Goal: Ask a question: Seek information or help from site administrators or community

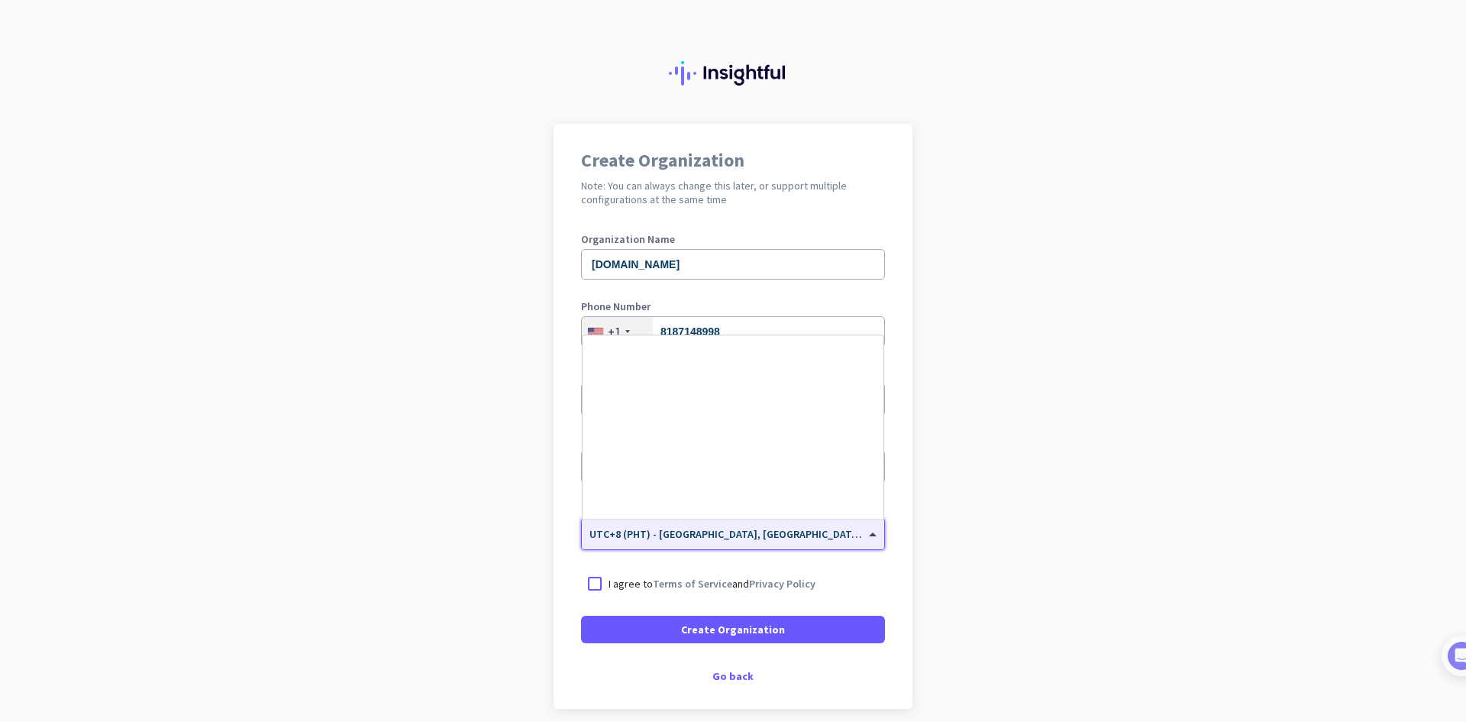
click at [663, 534] on input "text" at bounding box center [718, 528] width 257 height 11
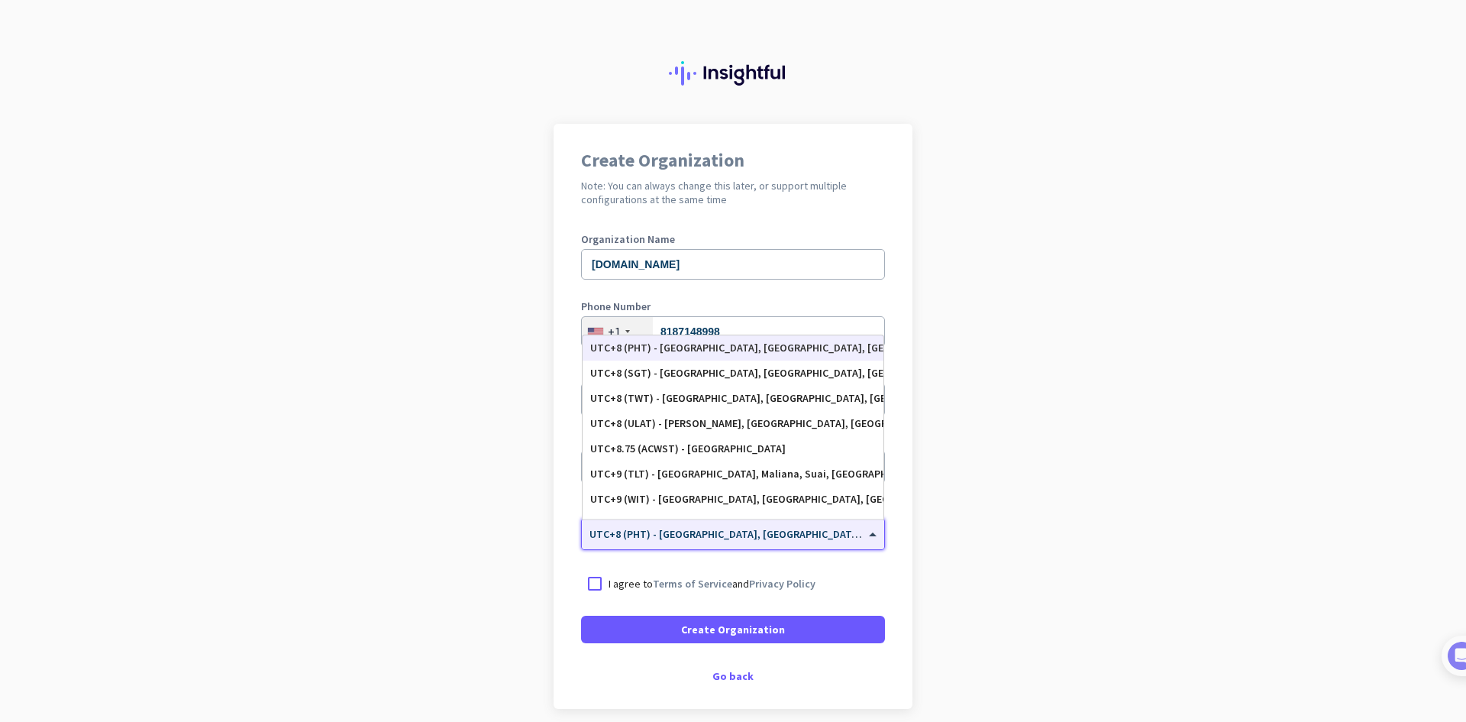
click at [663, 534] on input "text" at bounding box center [718, 528] width 257 height 11
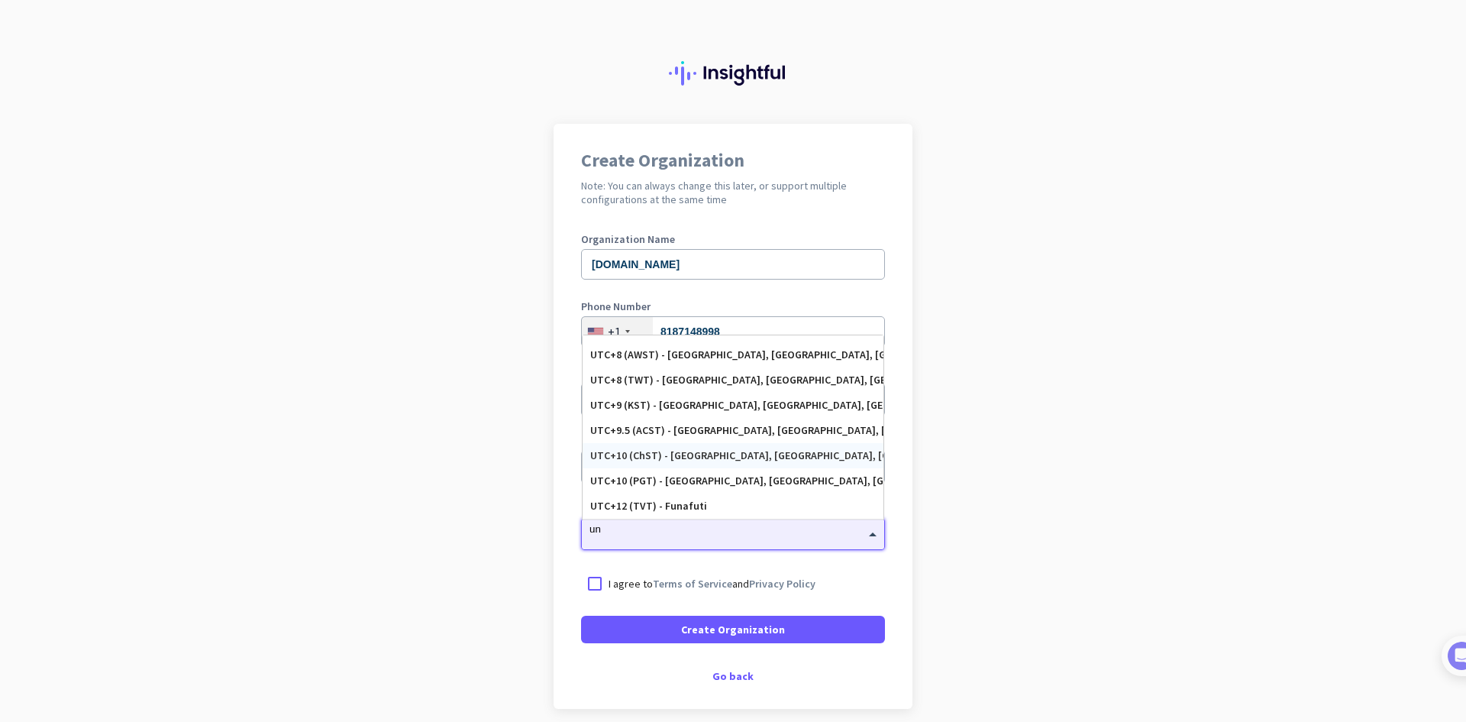
scroll to position [0, 0]
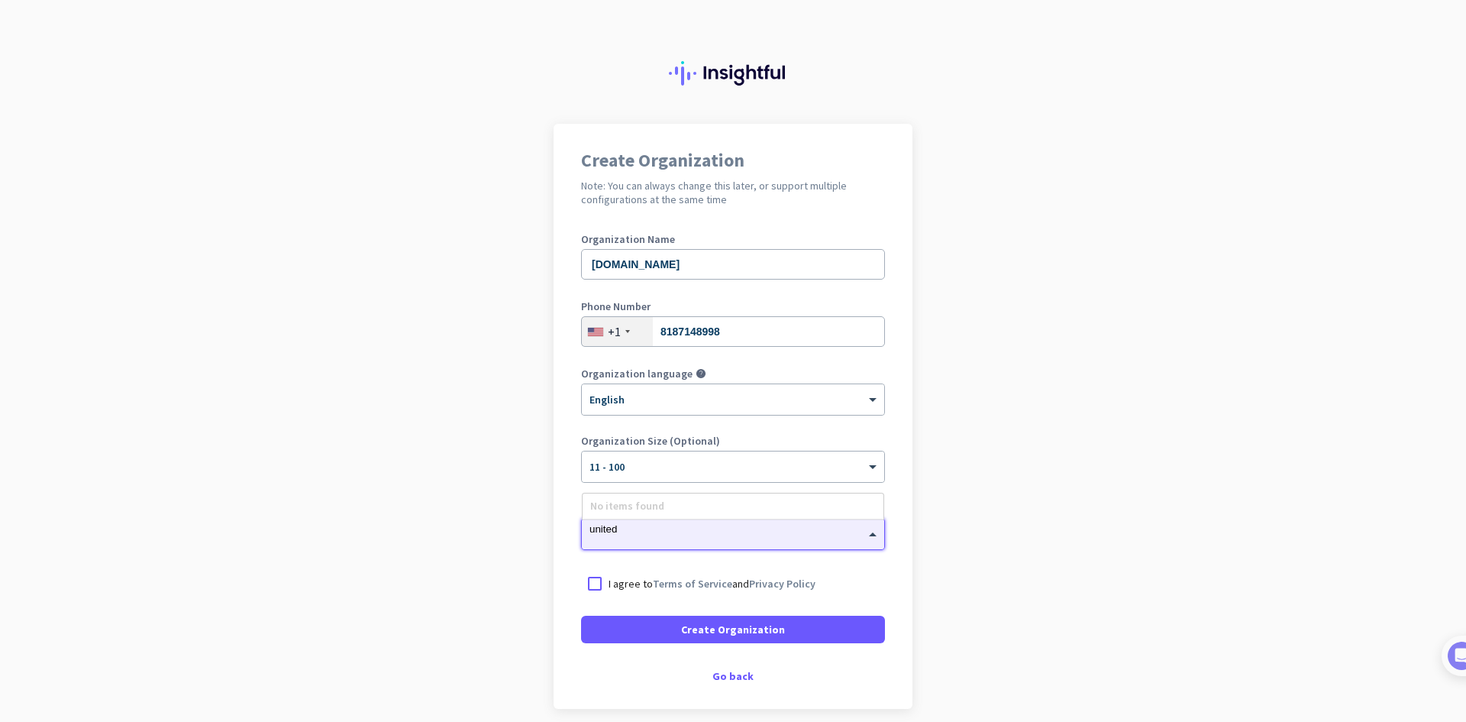
click at [680, 500] on div "No items found" at bounding box center [733, 505] width 301 height 25
type input "united"
drag, startPoint x: 1096, startPoint y: 509, endPoint x: 862, endPoint y: 539, distance: 236.4
click at [1091, 509] on app-onboarding-organization "Create Organization Note: You can always change this later, or support multiple…" at bounding box center [733, 454] width 1466 height 661
click at [765, 536] on span "UTC+8 (PHT) - [GEOGRAPHIC_DATA], [GEOGRAPHIC_DATA], [GEOGRAPHIC_DATA], [GEOGRAP…" at bounding box center [830, 534] width 480 height 14
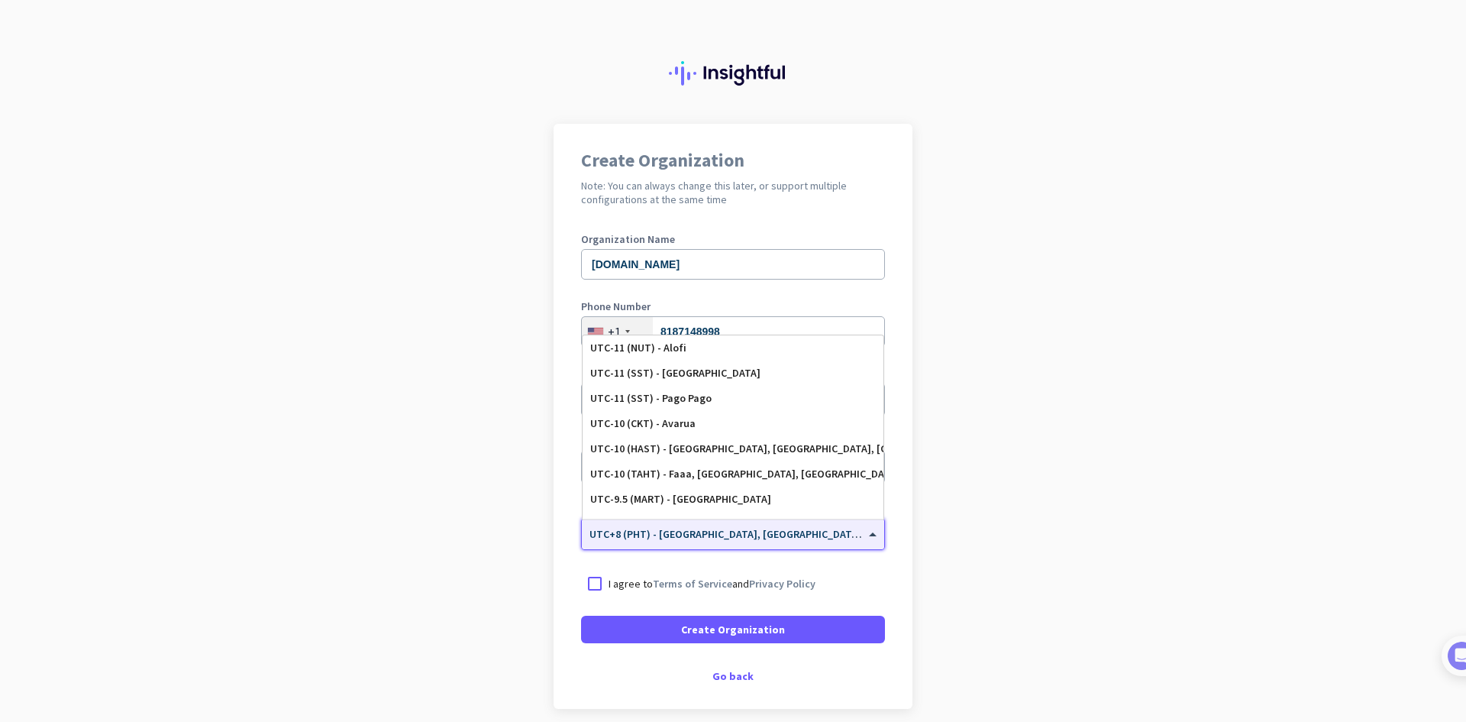
click at [987, 351] on app-onboarding-organization "Create Organization Note: You can always change this later, or support multiple…" at bounding box center [733, 454] width 1466 height 661
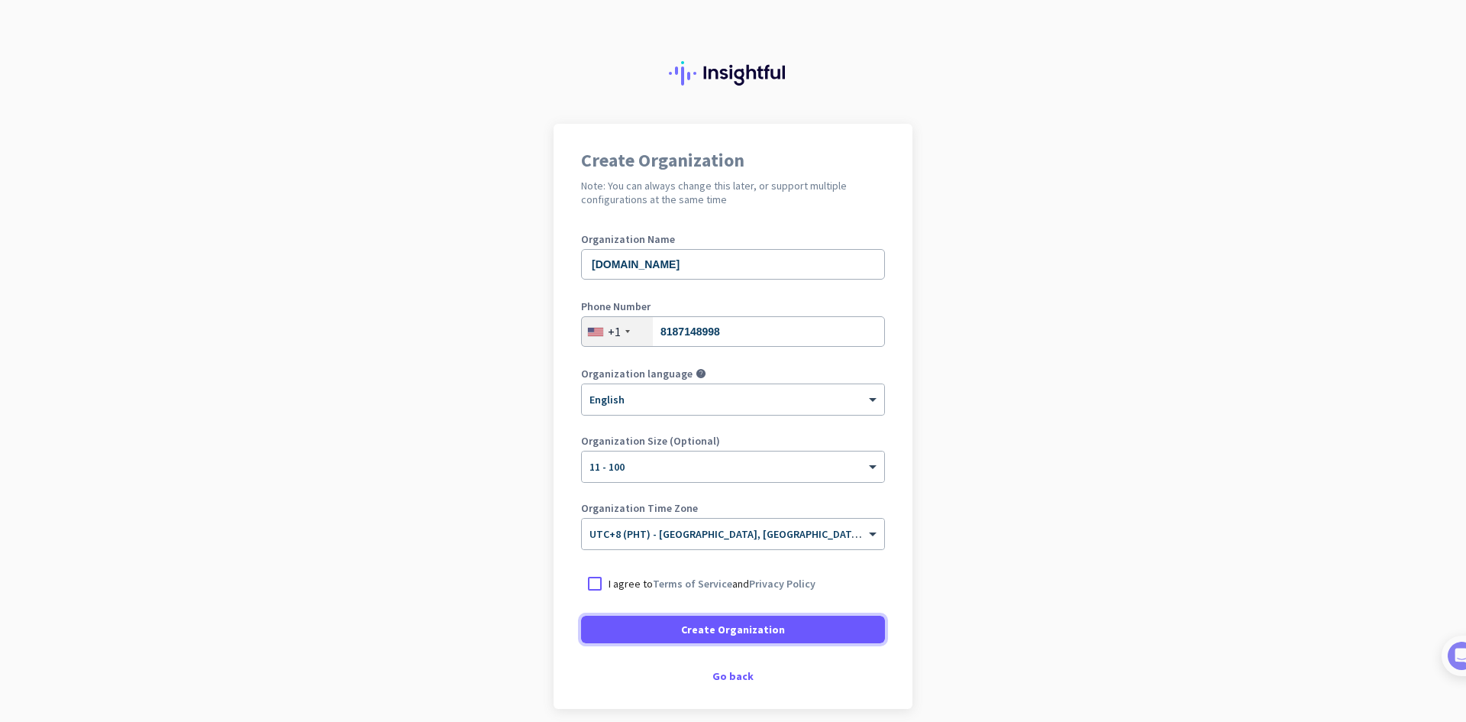
drag, startPoint x: 769, startPoint y: 629, endPoint x: 607, endPoint y: 599, distance: 164.6
click at [613, 604] on form "Organization Name [DOMAIN_NAME] Phone Number [PHONE_NUMBER] Organization langua…" at bounding box center [733, 438] width 304 height 409
click at [592, 588] on div at bounding box center [594, 583] width 27 height 27
click at [1444, 659] on img at bounding box center [1446, 656] width 28 height 28
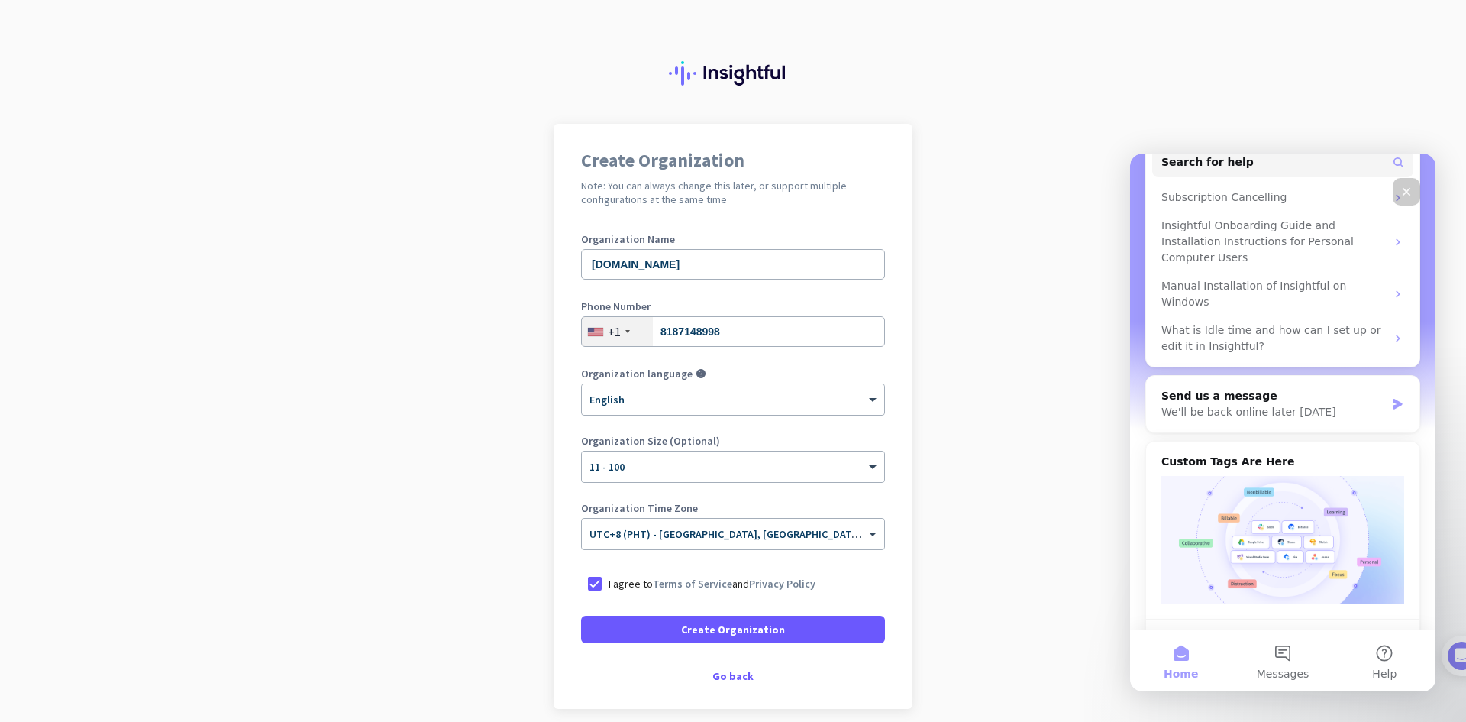
scroll to position [142, 0]
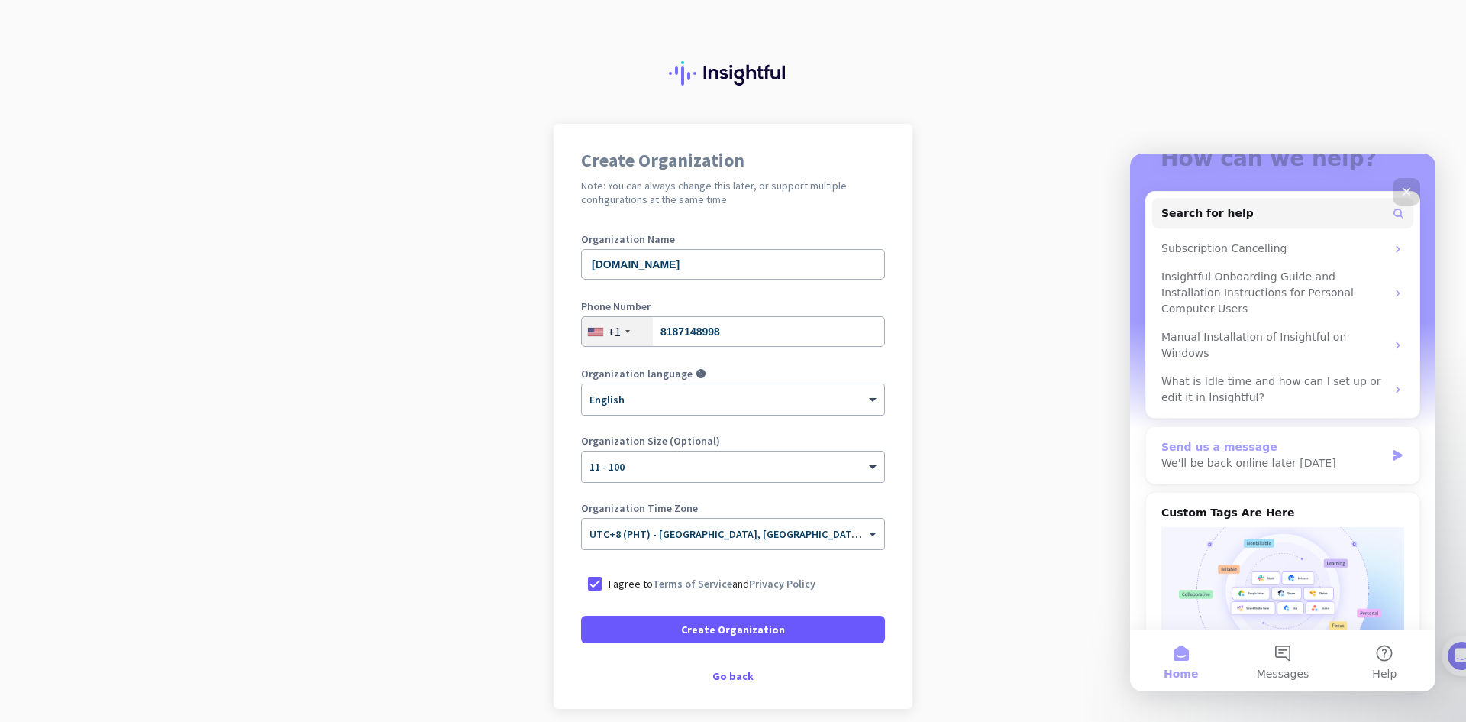
click at [1243, 455] on div "We'll be back online later [DATE]" at bounding box center [1274, 463] width 224 height 16
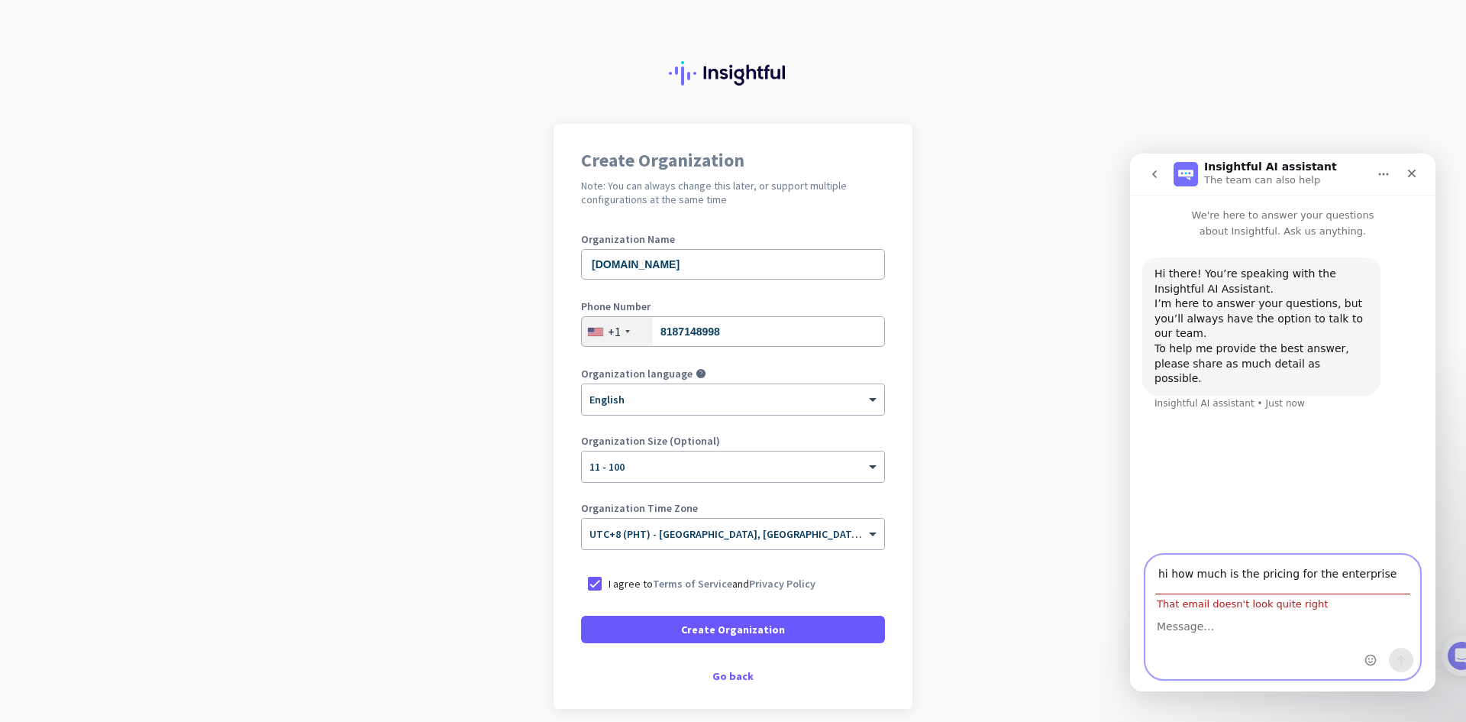
click at [1233, 622] on textarea "Message…" at bounding box center [1282, 623] width 273 height 26
click at [1237, 589] on input "hi how much is the pricing for the enterprise plan" at bounding box center [1283, 574] width 255 height 39
type input "[EMAIL_ADDRESS][DOMAIN_NAME]"
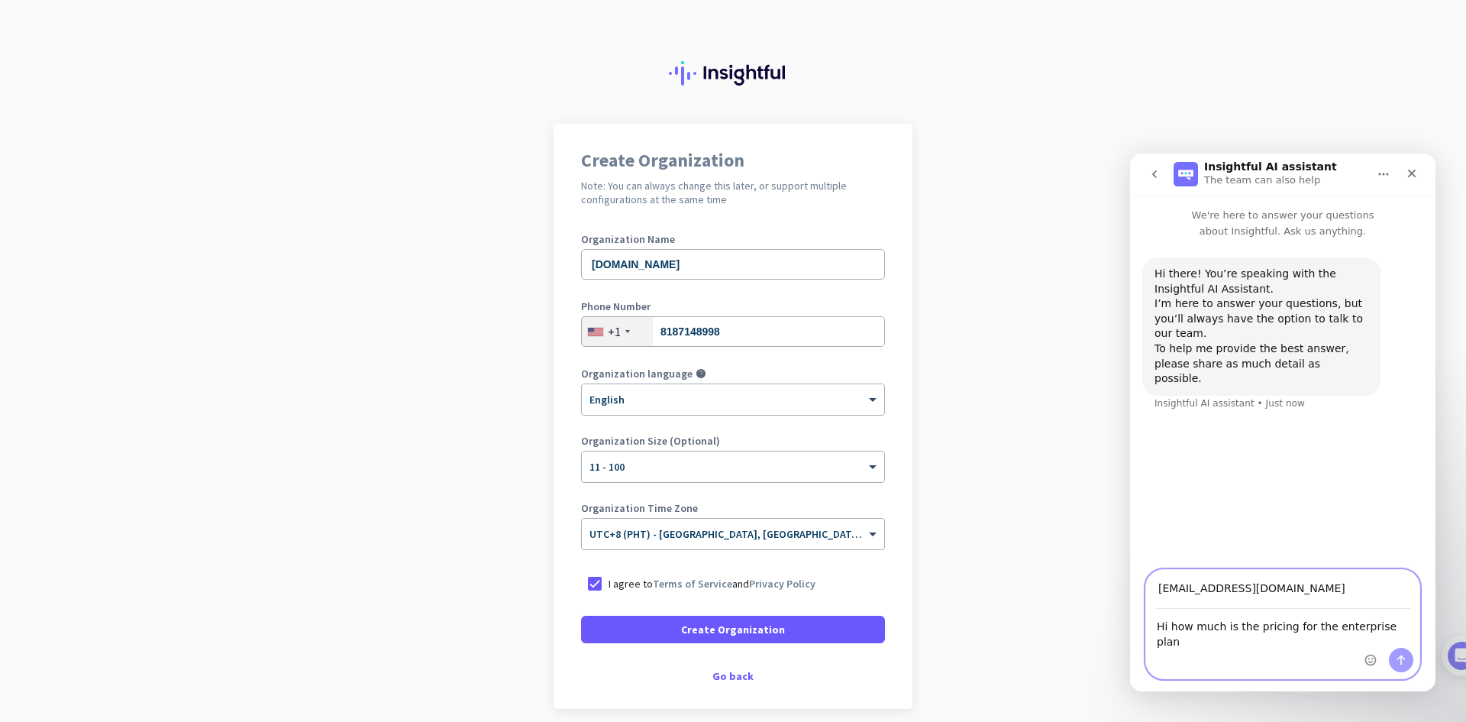
type textarea "Hi how much is the pricing for the enterprise plan?"
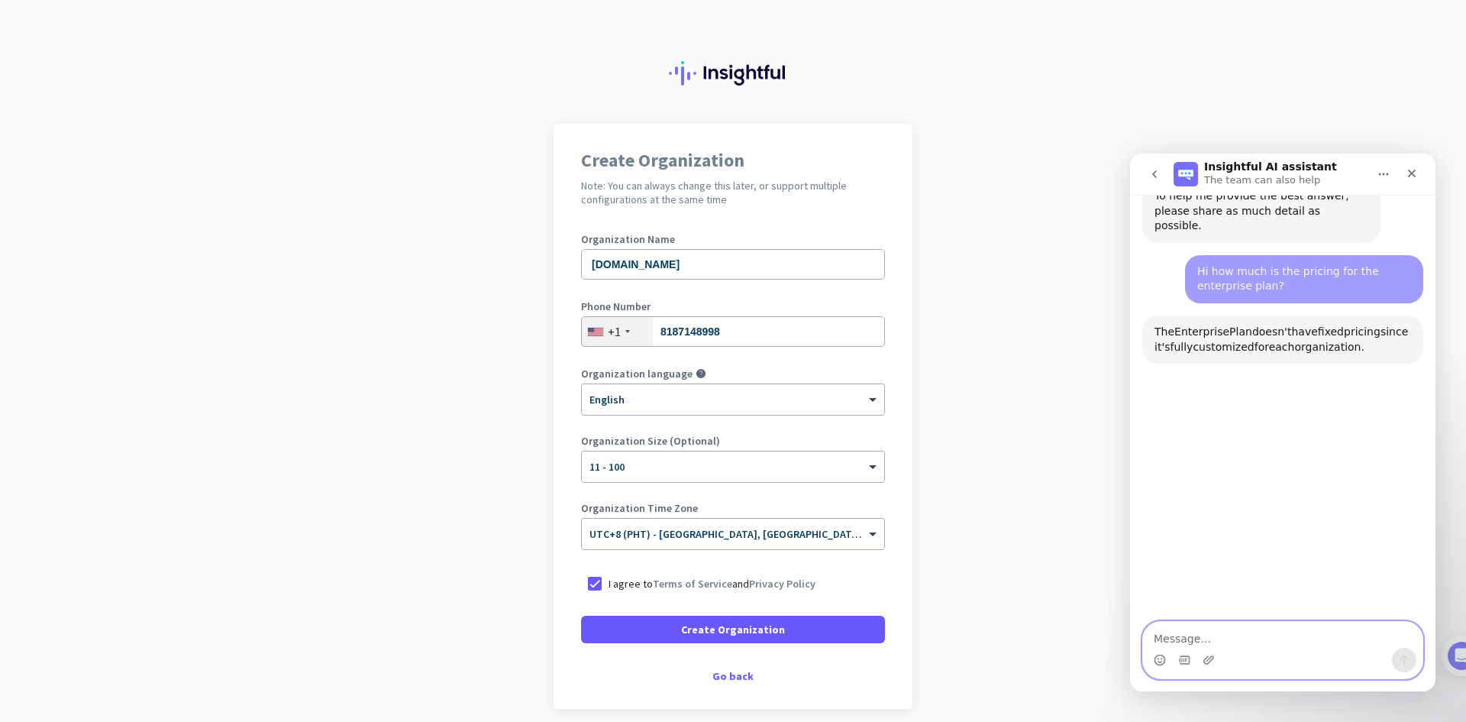
scroll to position [187, 0]
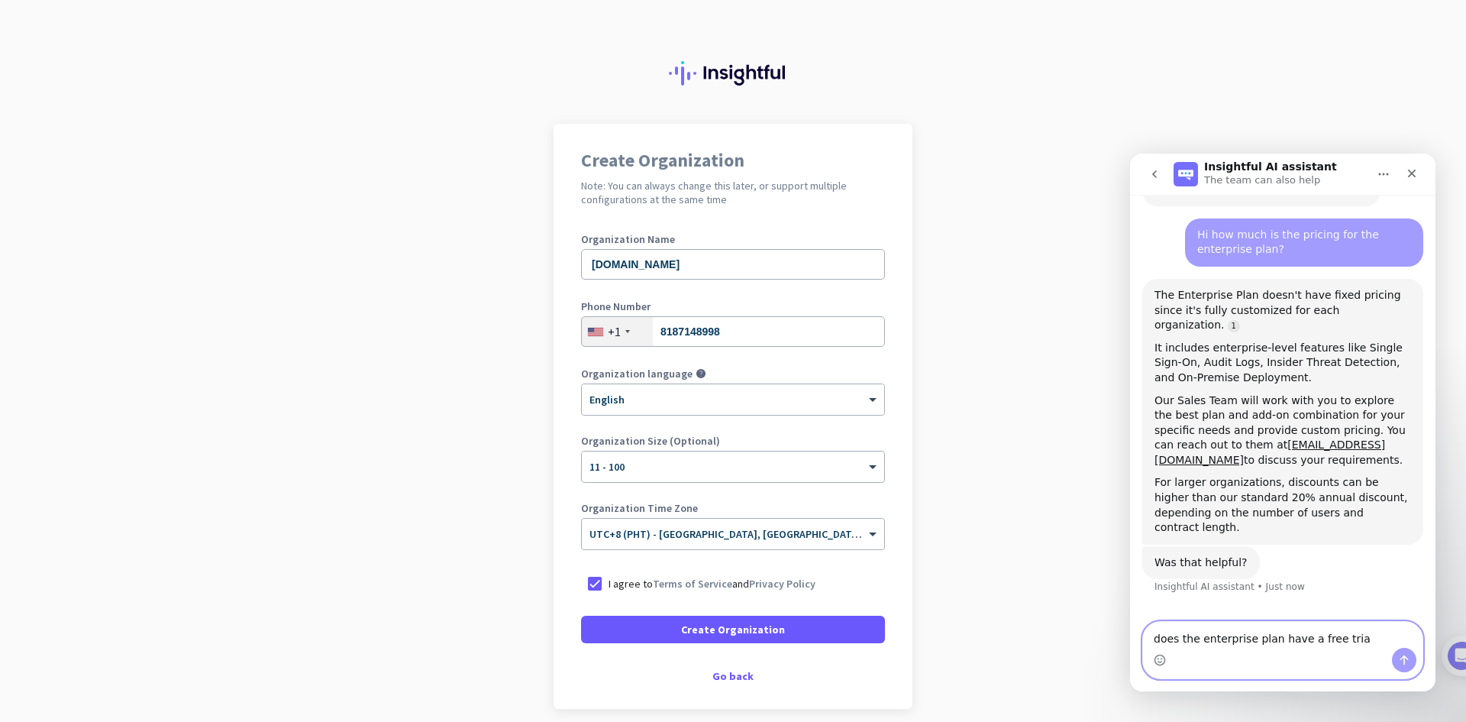
type textarea "does the enterprise plan have a free trial"
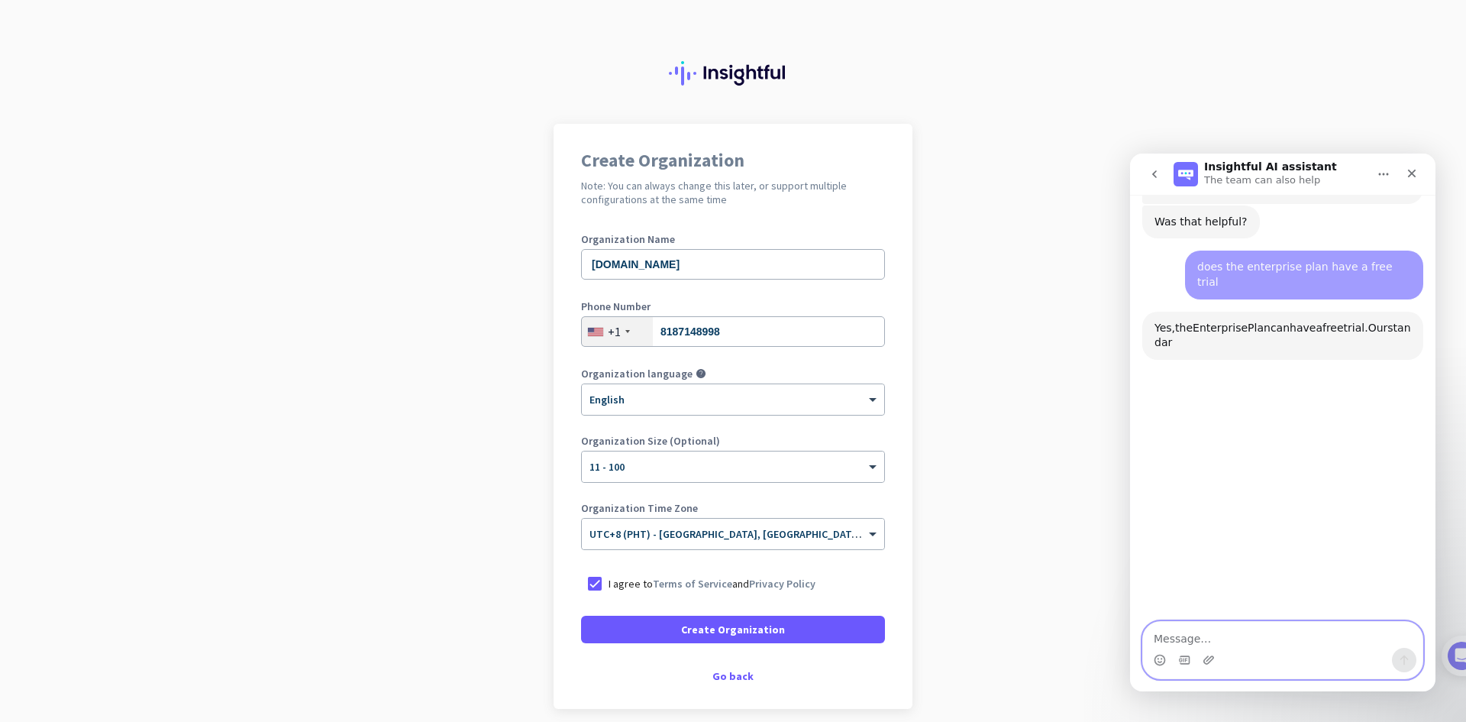
scroll to position [530, 0]
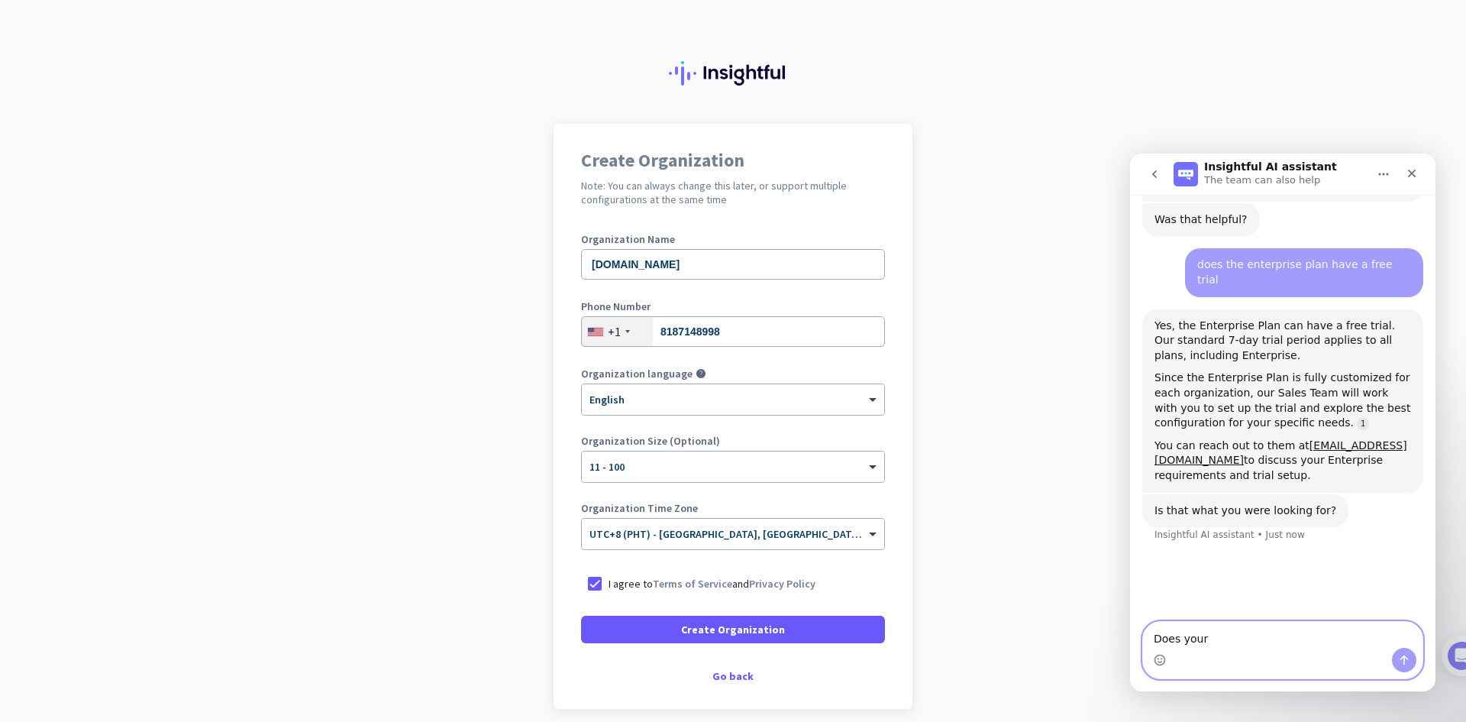
paste textarea "Productivity Management Time Tracking Process Improvement Enterprise"
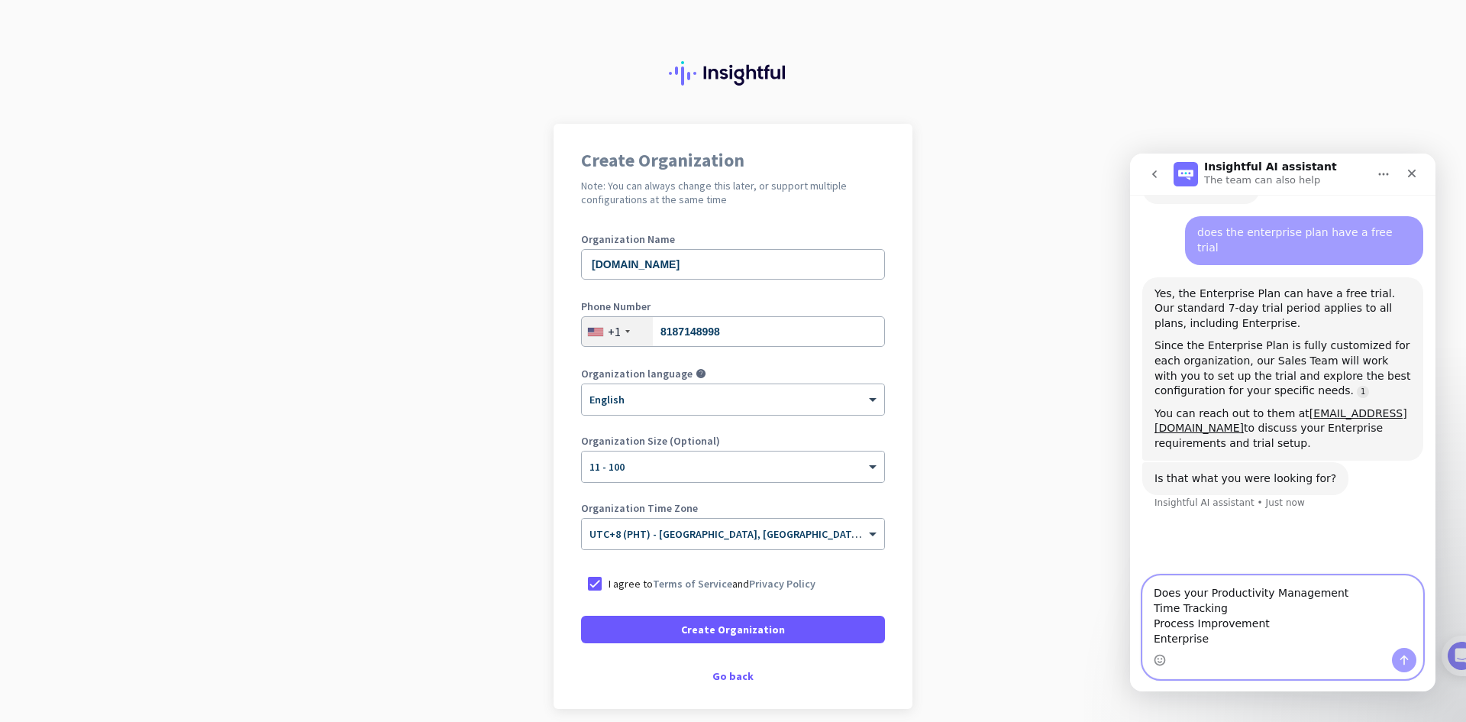
scroll to position [515, 0]
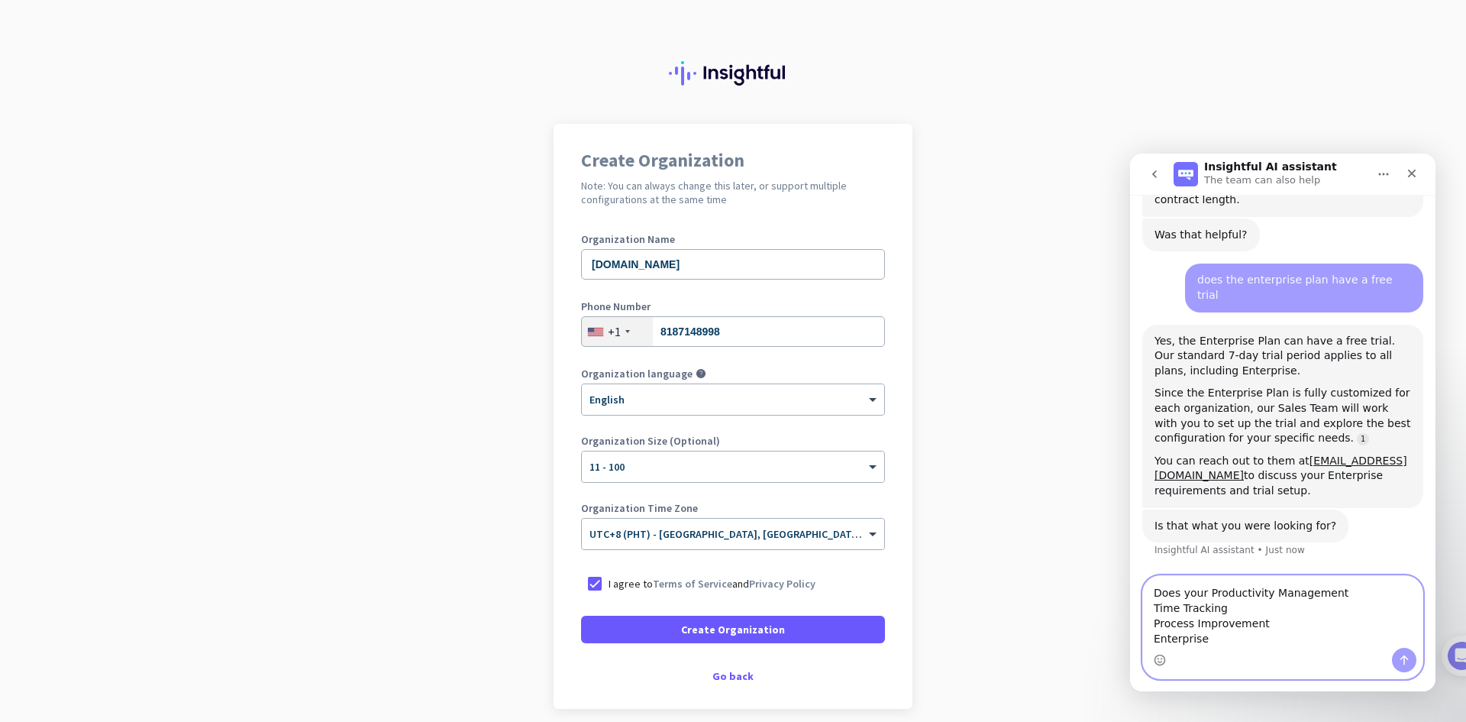
click at [1208, 593] on textarea "Does your Productivity Management Time Tracking Process Improvement Enterprise" at bounding box center [1283, 612] width 280 height 72
click at [1230, 638] on textarea "Does your Productivity Management Time Tracking Process Improvement Enterprise" at bounding box center [1283, 612] width 280 height 72
type textarea "Does your Productivity Management Time Tracking Process Improvement Enterprise …"
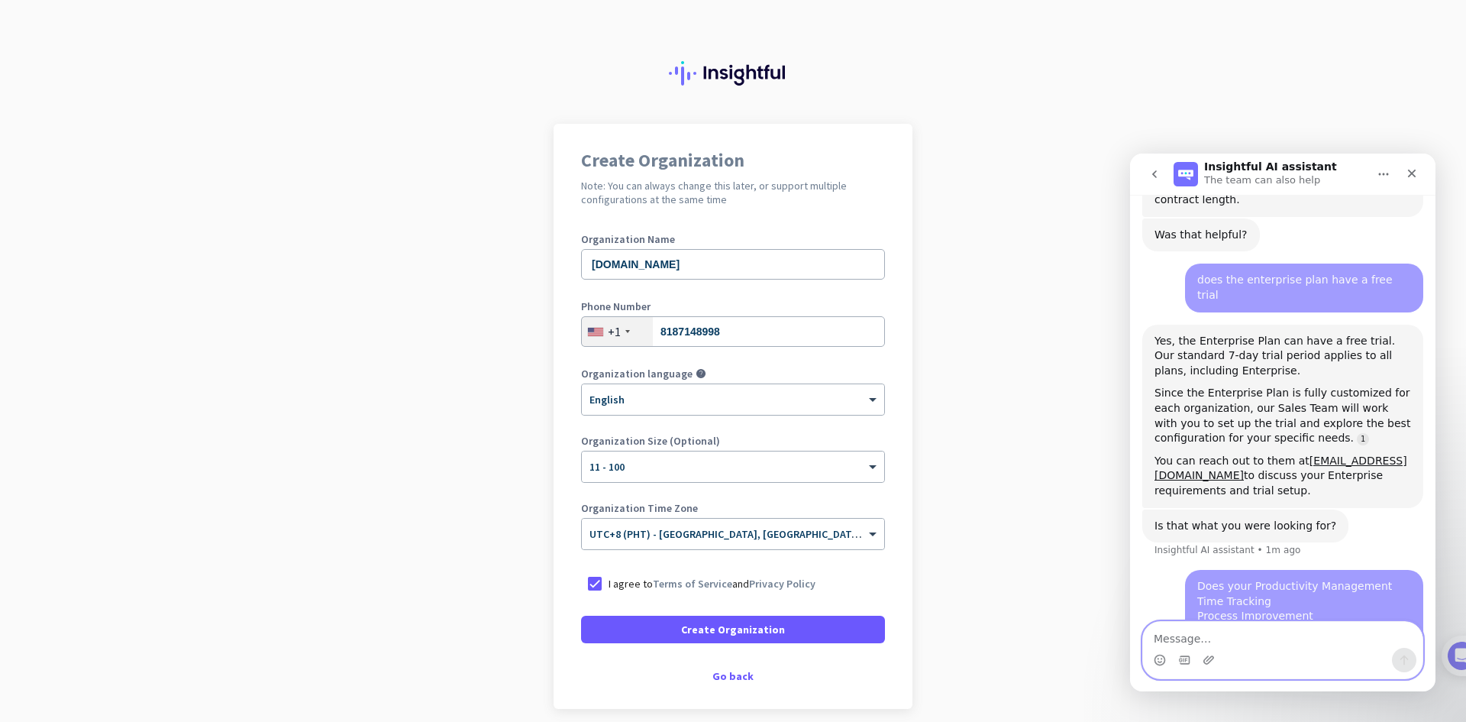
scroll to position [535, 0]
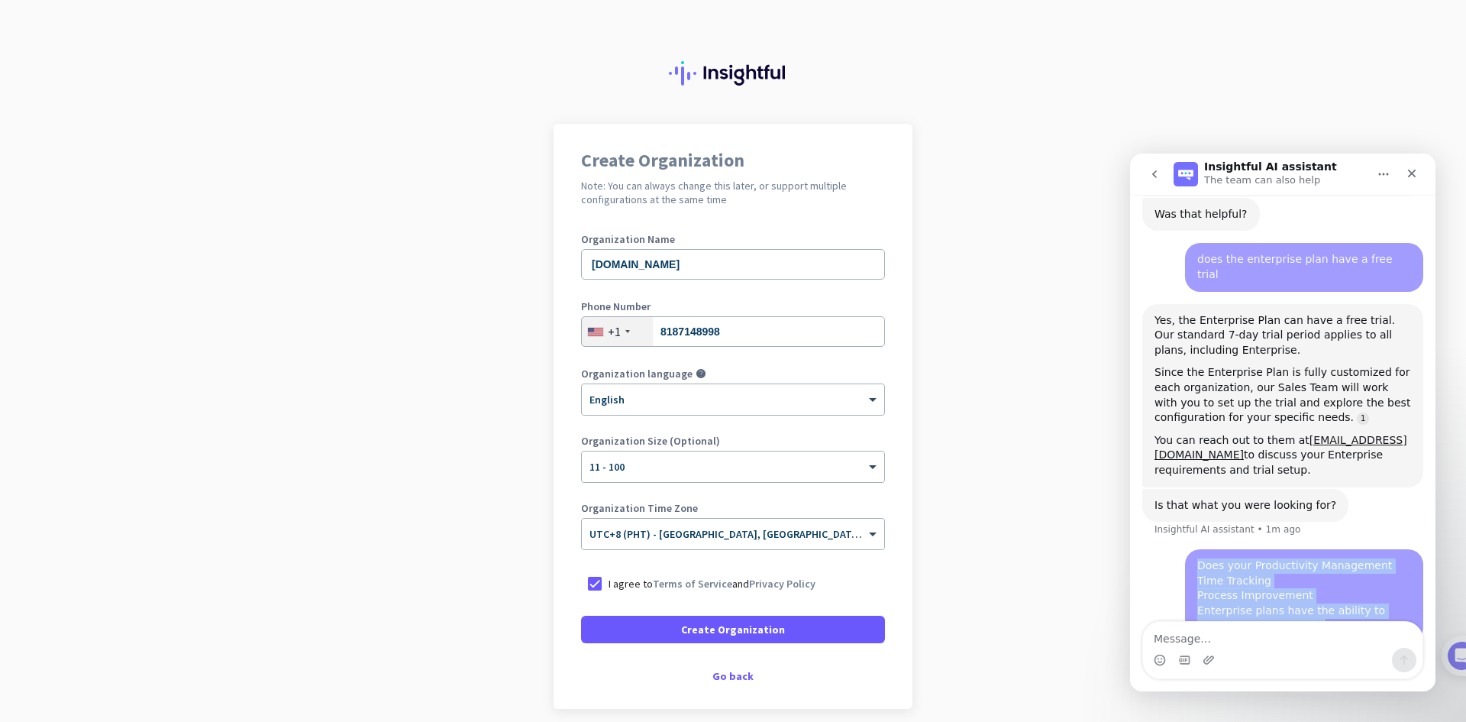
drag, startPoint x: 1291, startPoint y: 542, endPoint x: 1162, endPoint y: 487, distance: 139.9
click at [1162, 549] on div "Does your Productivity Management Time Tracking Process Improvement Enterprise …" at bounding box center [1283, 605] width 281 height 112
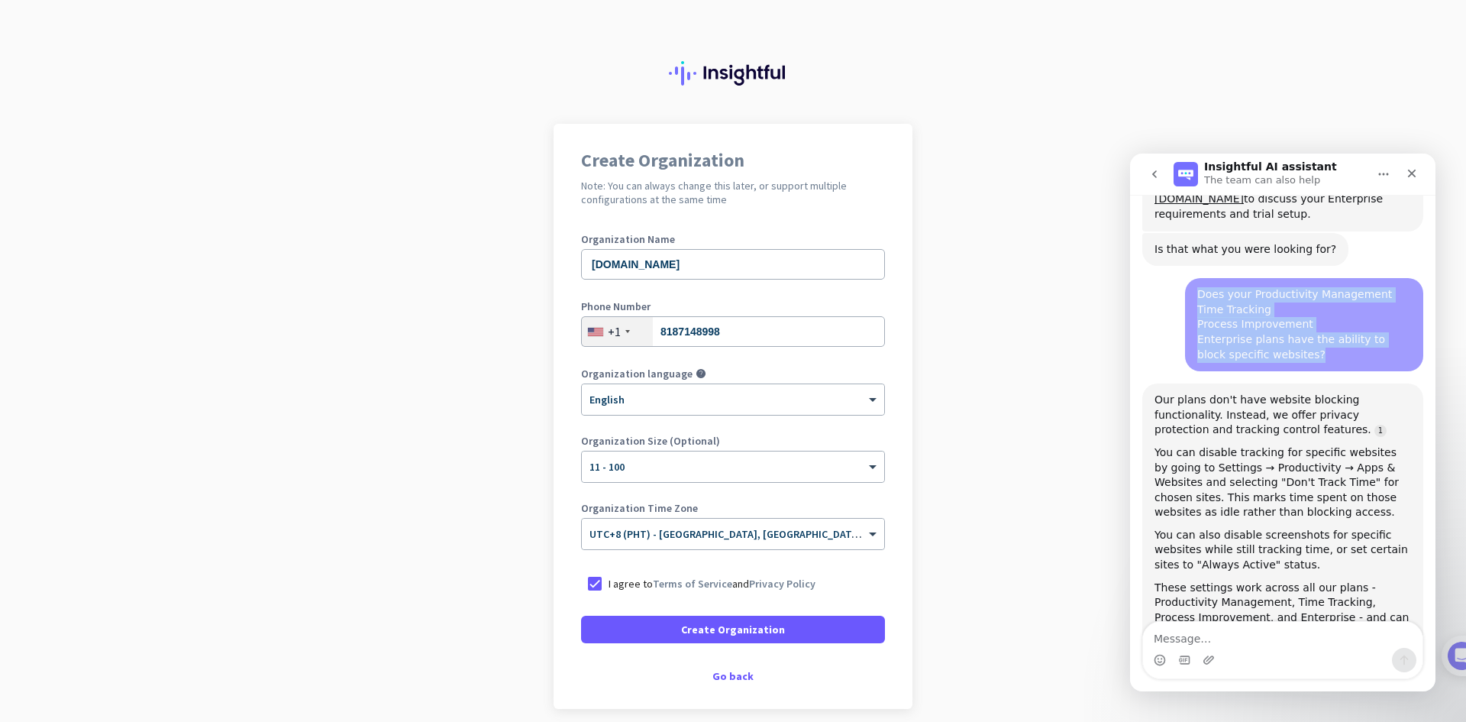
scroll to position [798, 0]
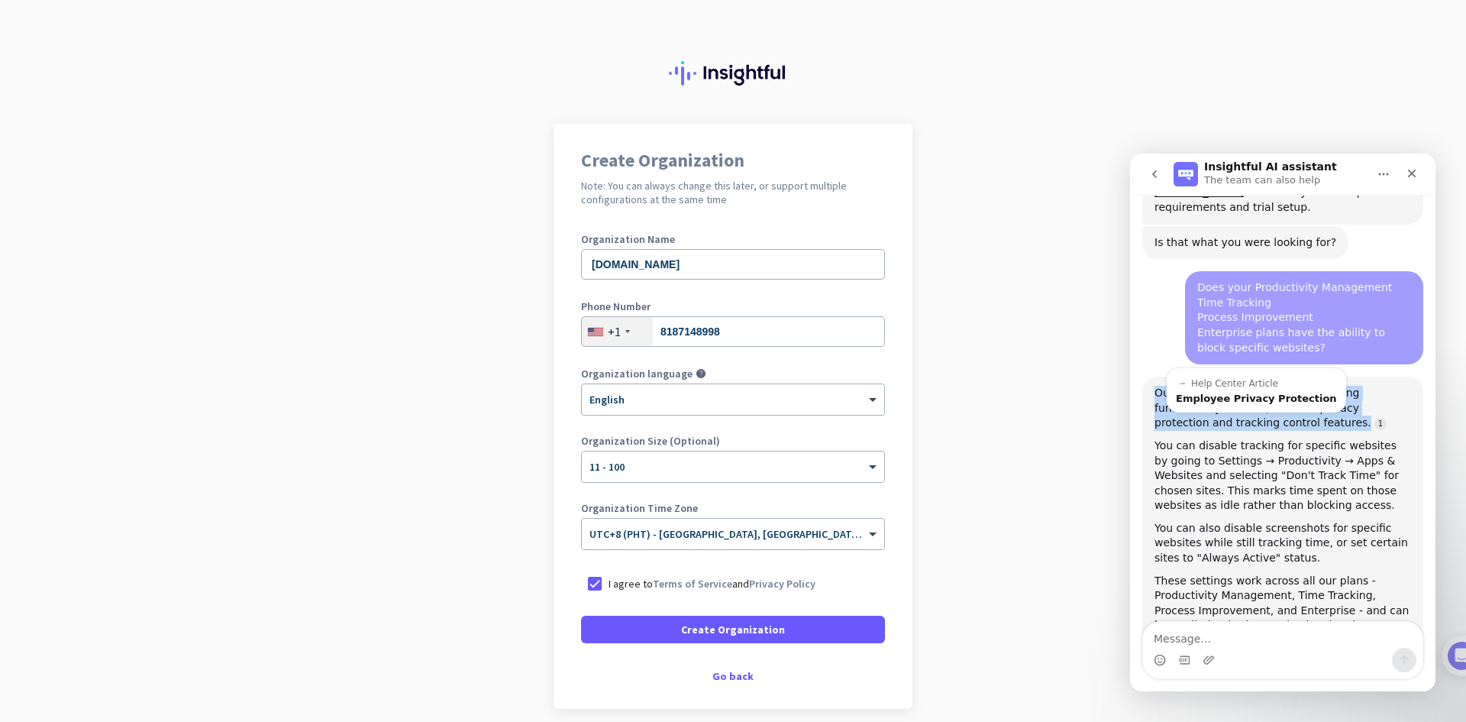
drag, startPoint x: 1334, startPoint y: 336, endPoint x: 1169, endPoint y: 305, distance: 167.2
click at [1150, 377] on div "Our plans don't have website blocking functionality. Instead, we offer privacy …" at bounding box center [1283, 517] width 281 height 281
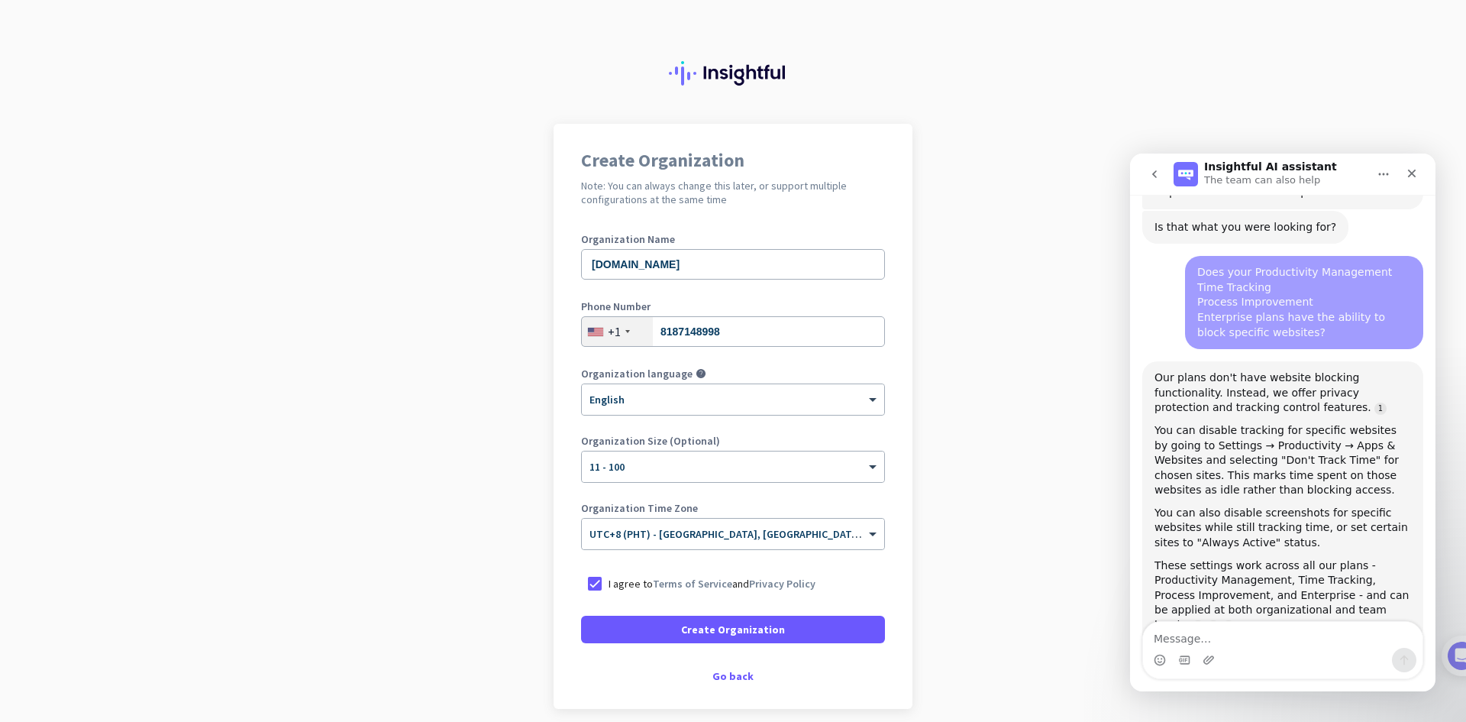
click at [1382, 423] on div "You can disable tracking for specific websites by going to Settings → Productiv…" at bounding box center [1283, 460] width 257 height 75
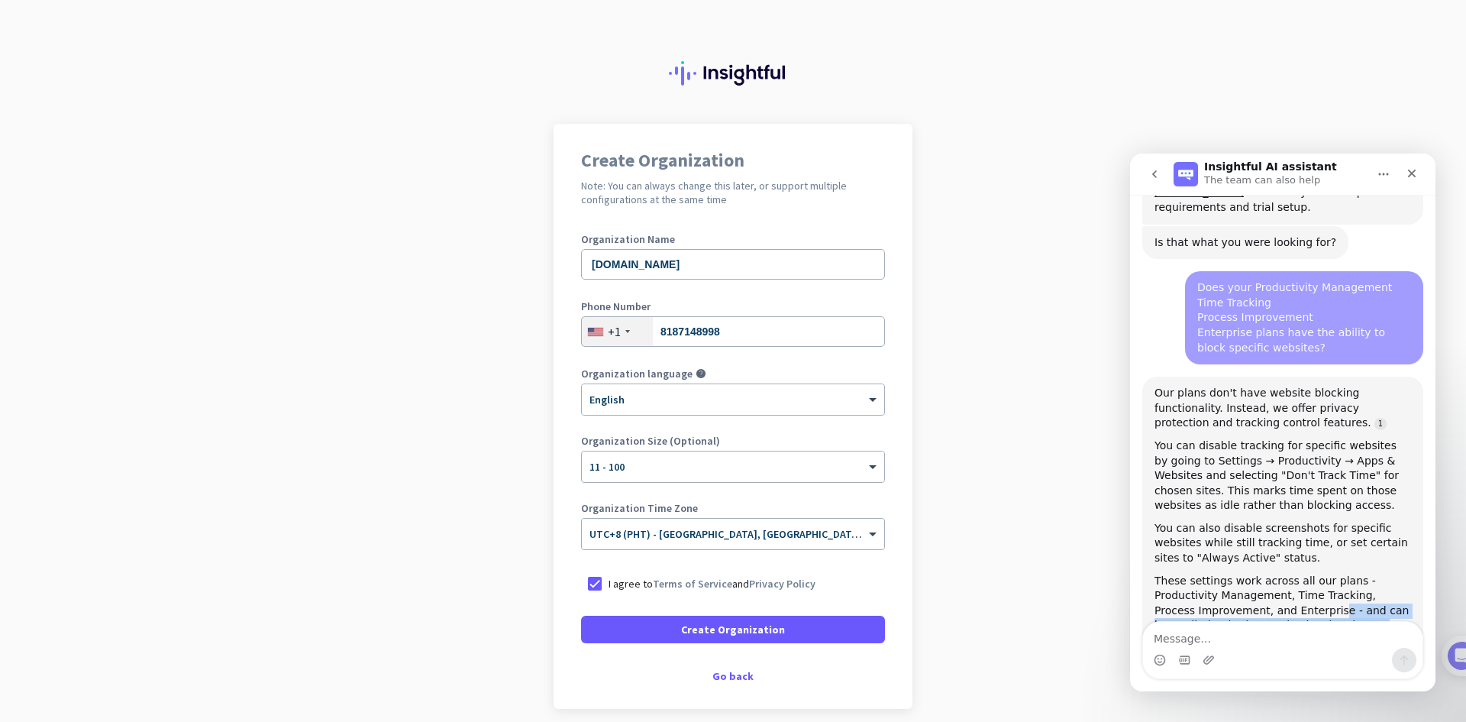
drag, startPoint x: 1321, startPoint y: 537, endPoint x: 1287, endPoint y: 524, distance: 36.0
click at [1287, 574] on div "These settings work across all our plans - Productivity Management, Time Tracki…" at bounding box center [1283, 611] width 257 height 75
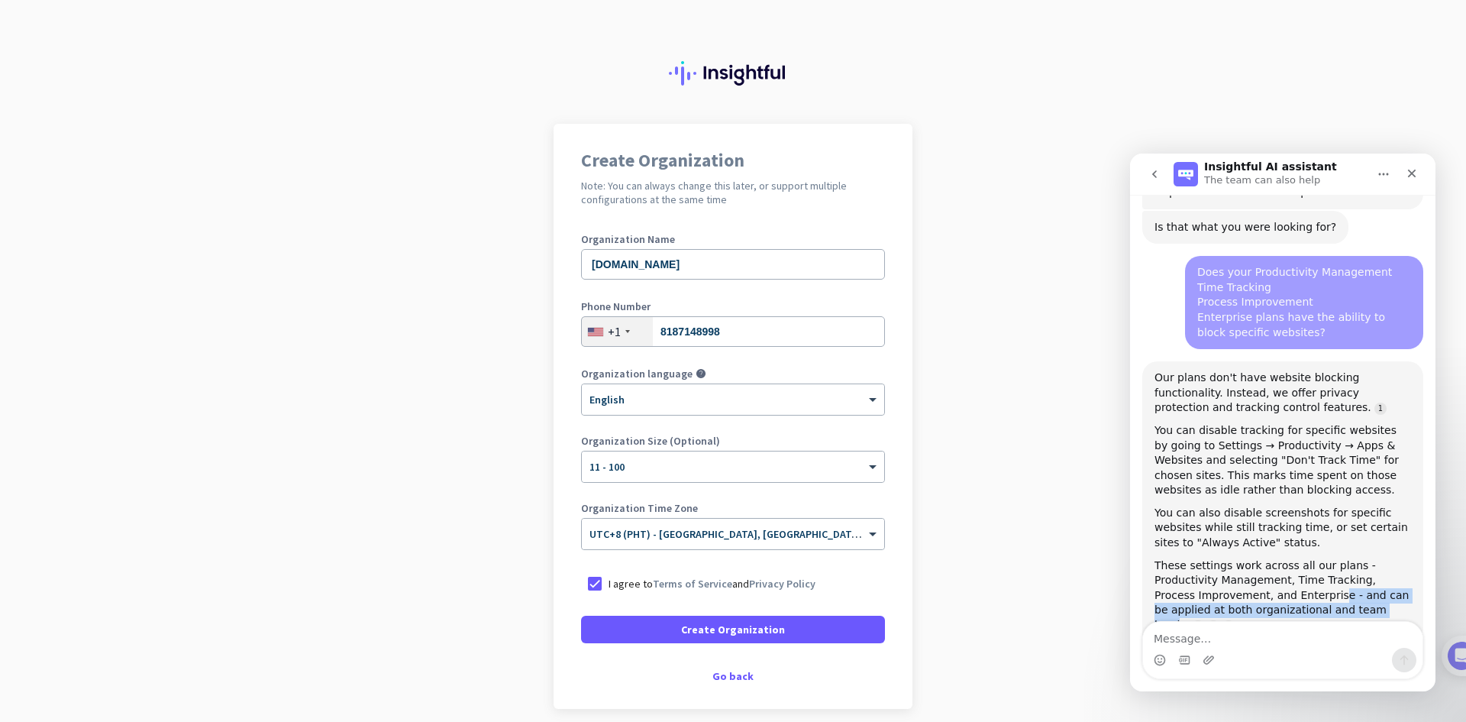
click at [1294, 558] on div "These settings work across all our plans - Productivity Management, Time Tracki…" at bounding box center [1283, 595] width 257 height 75
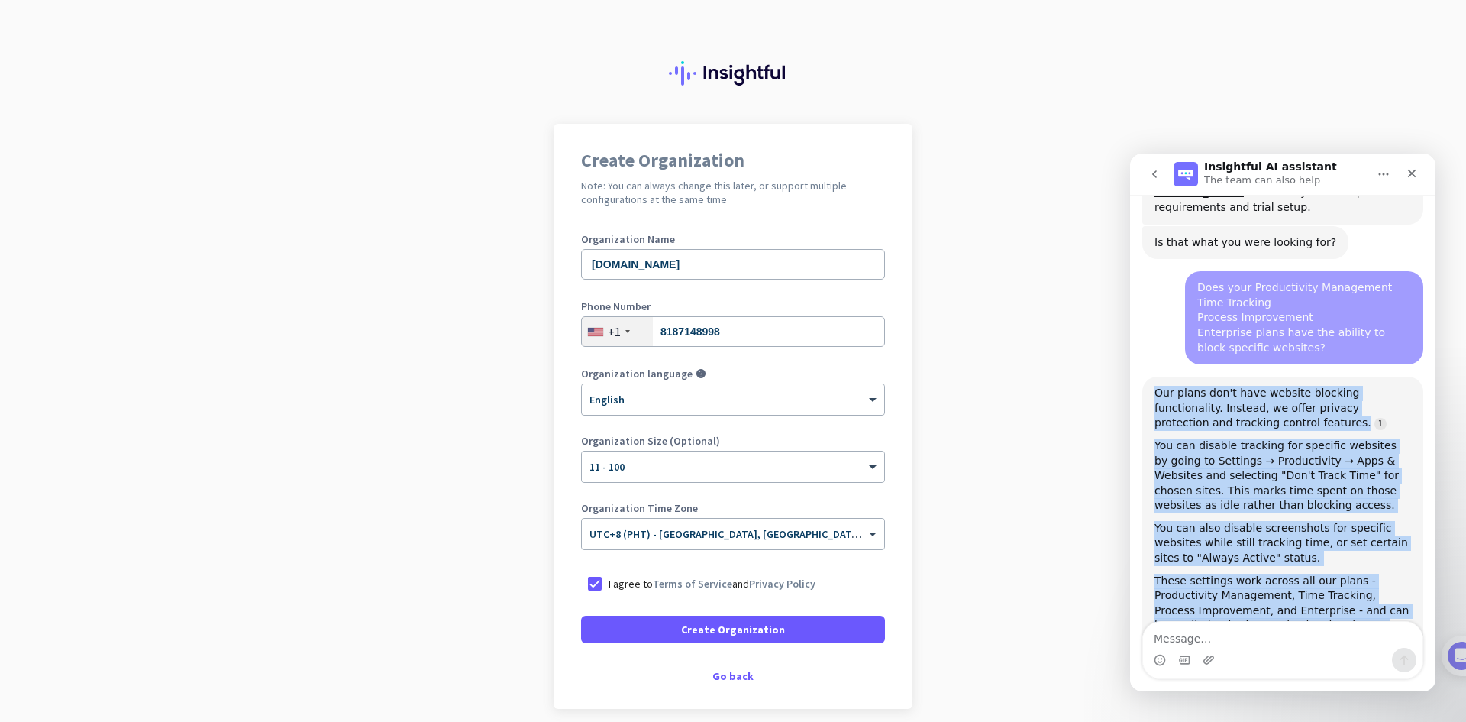
drag, startPoint x: 1321, startPoint y: 536, endPoint x: 1146, endPoint y: 309, distance: 287.5
click at [1146, 377] on div "Our plans don't have website blocking functionality. Instead, we offer privacy …" at bounding box center [1283, 517] width 281 height 281
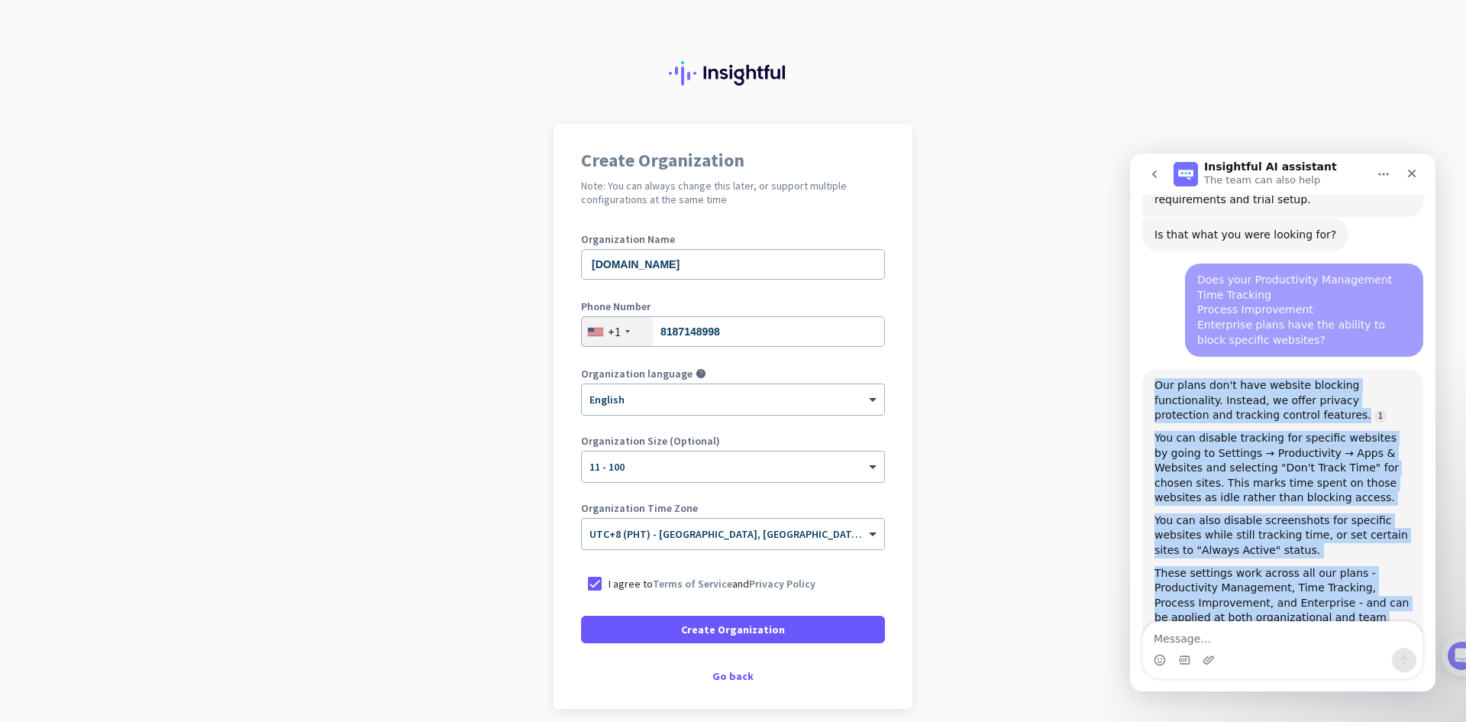
copy div "Our plans don't have website blocking functionality. Instead, we offer privacy …"
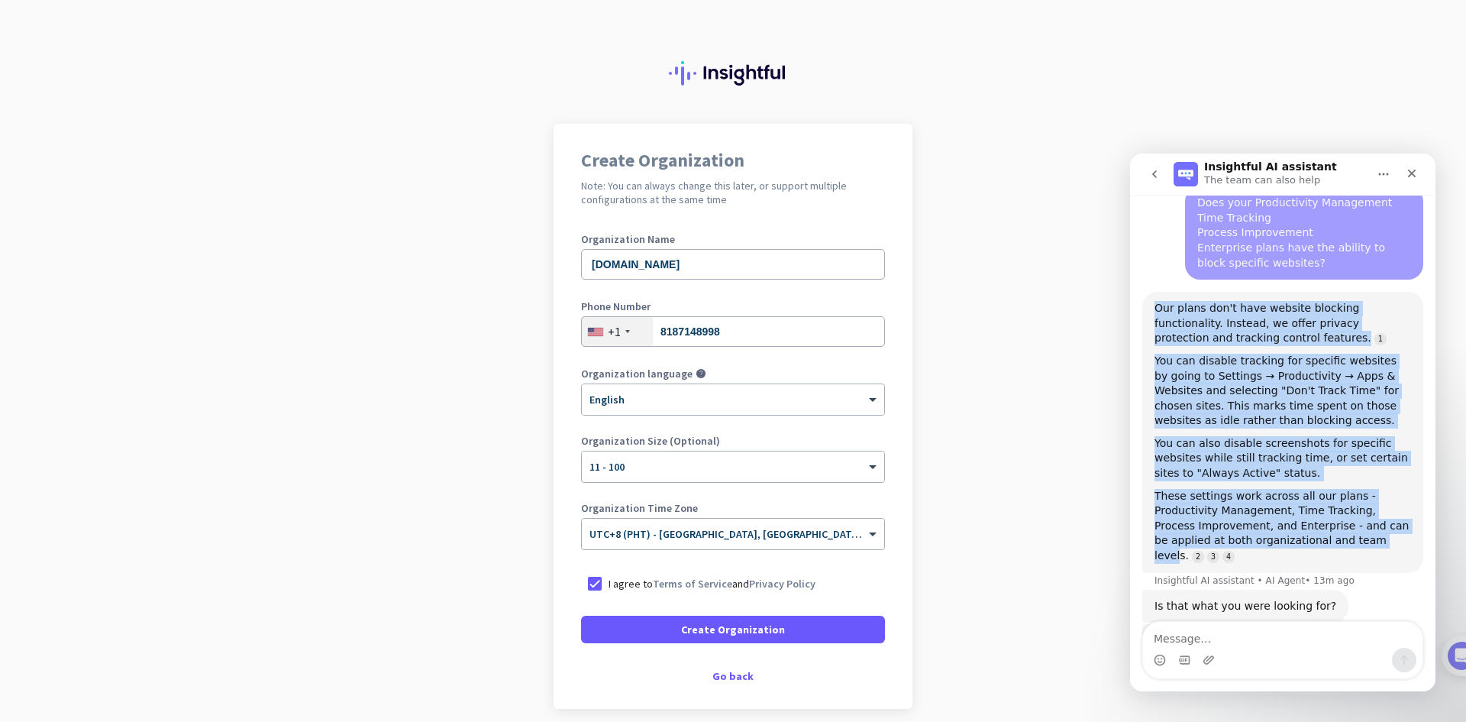
scroll to position [908, 0]
